Goal: Navigation & Orientation: Find specific page/section

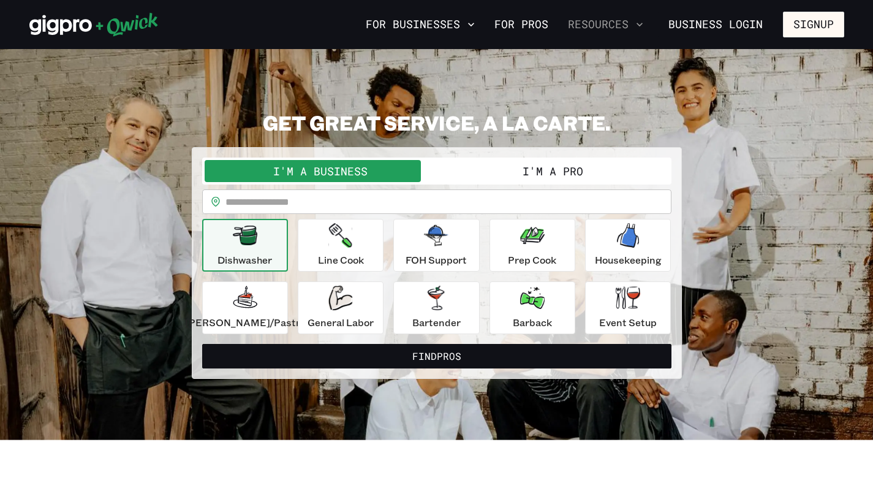
click at [606, 24] on button "Resources" at bounding box center [605, 24] width 85 height 21
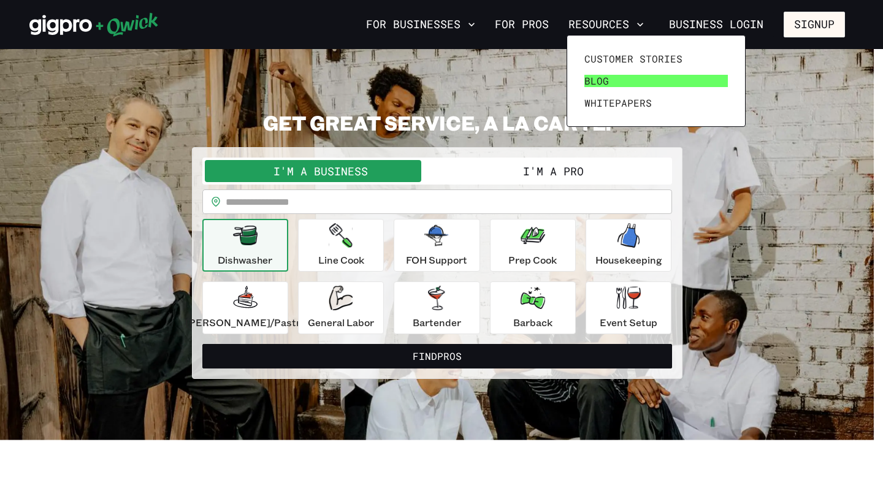
click at [607, 88] on link "Blog" at bounding box center [655, 81] width 153 height 22
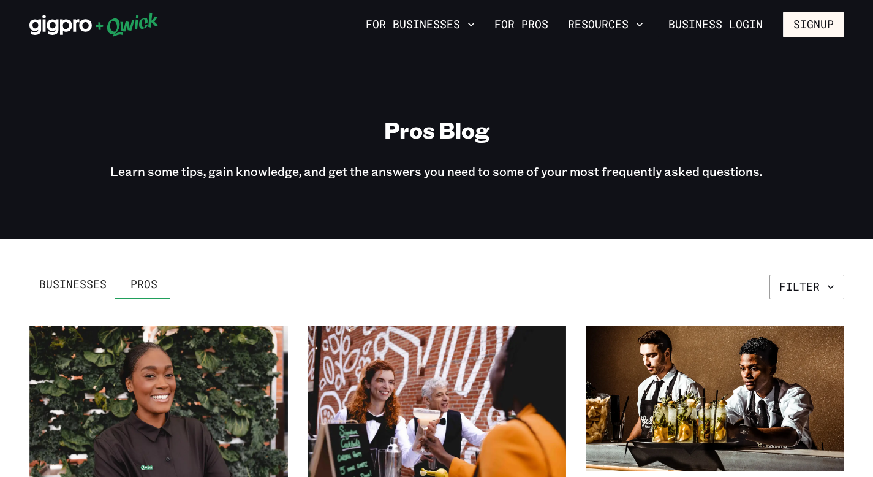
click at [84, 285] on span "Businesses" at bounding box center [72, 284] width 67 height 13
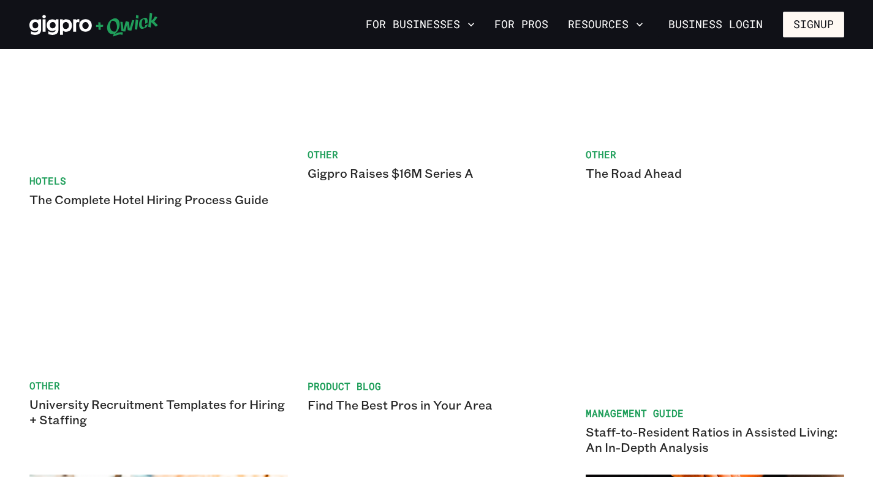
scroll to position [826, 0]
